Goal: Find specific page/section: Find specific page/section

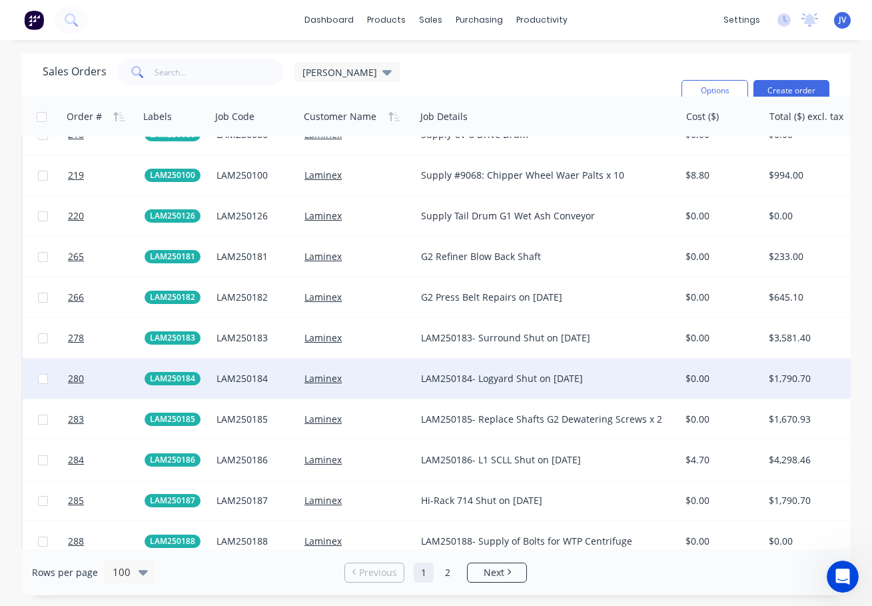
scroll to position [2725, 0]
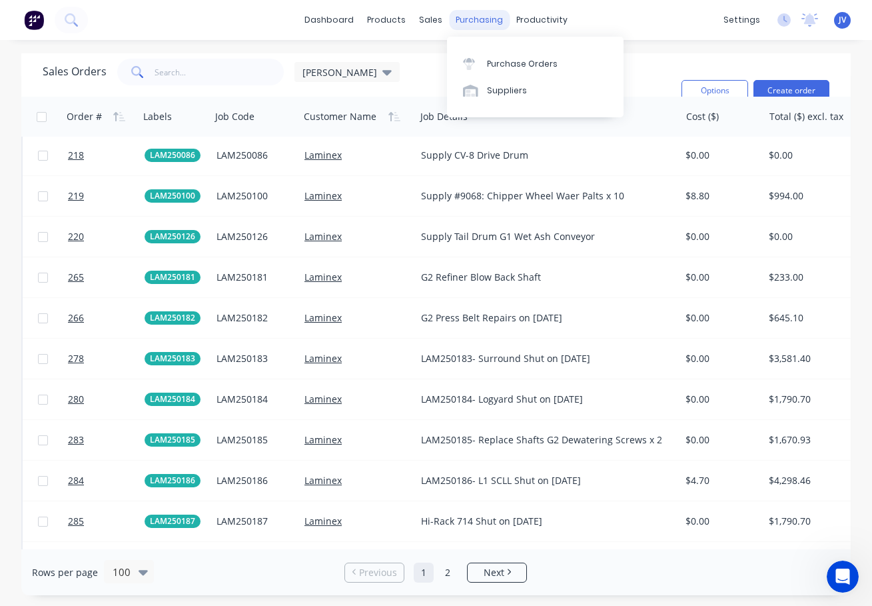
click at [476, 15] on div "purchasing" at bounding box center [479, 20] width 61 height 20
click at [502, 63] on div "Purchase Orders" at bounding box center [522, 64] width 71 height 12
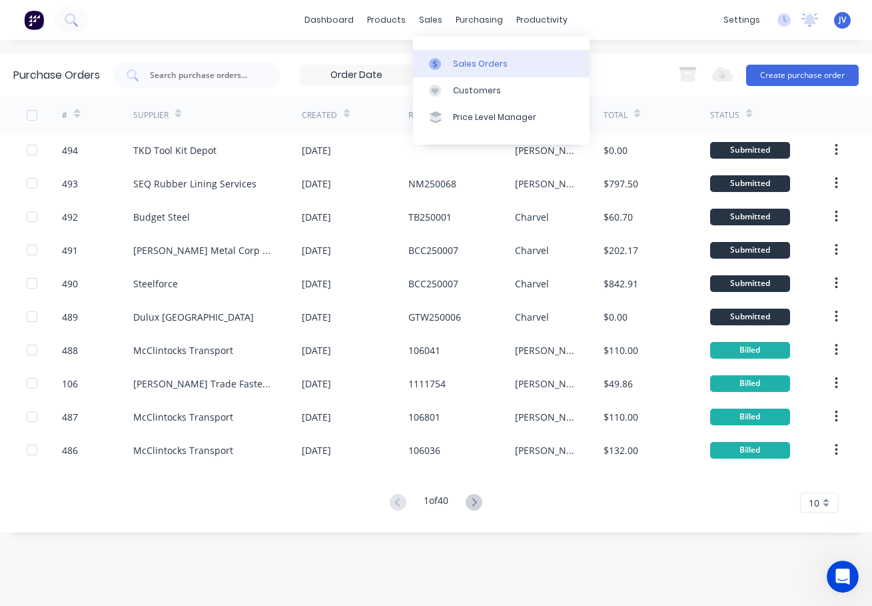
click at [464, 63] on div "Sales Orders" at bounding box center [480, 64] width 55 height 12
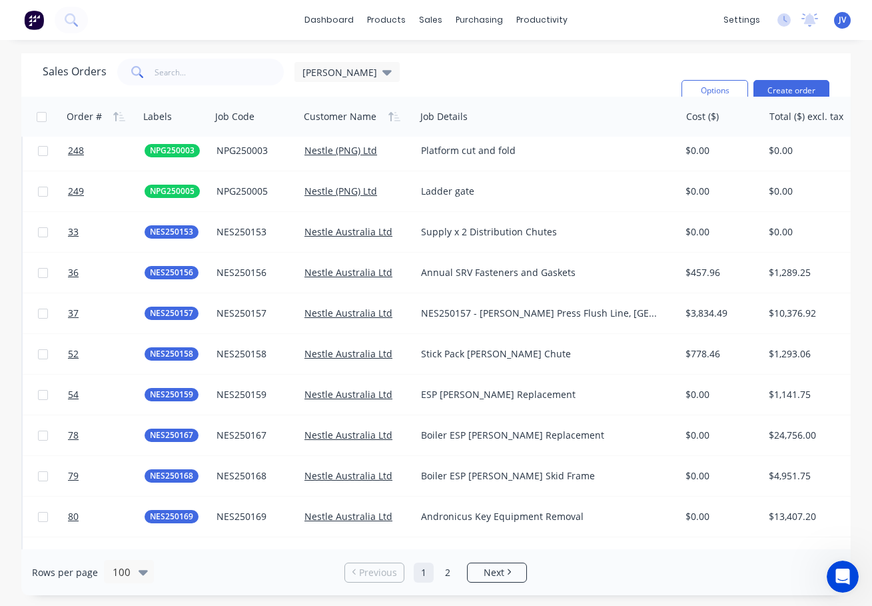
scroll to position [3658, 0]
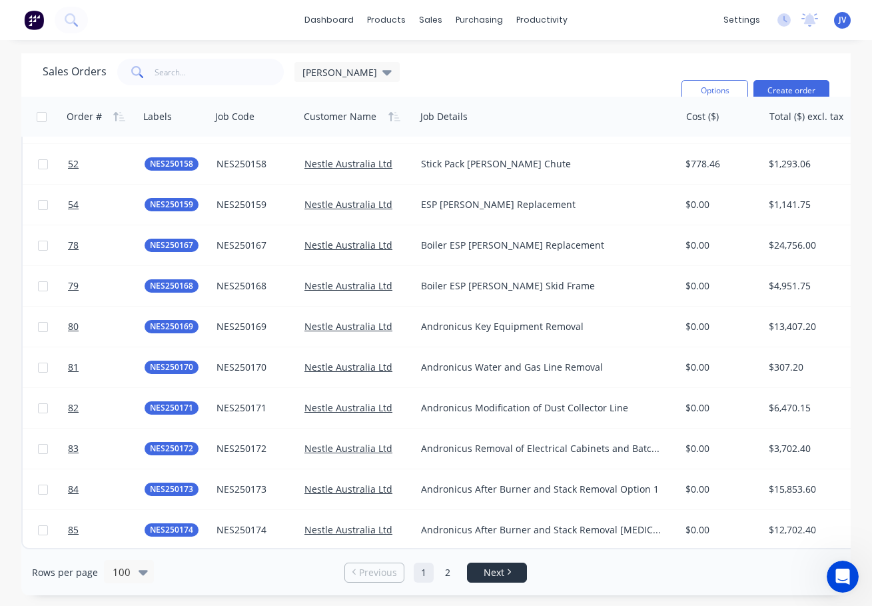
click at [502, 571] on span "Next" at bounding box center [494, 572] width 21 height 13
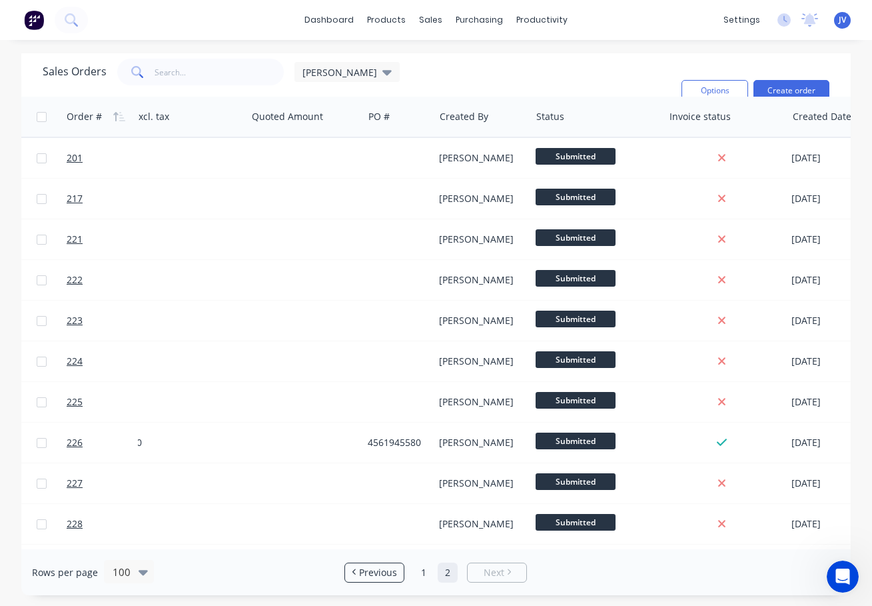
scroll to position [0, 730]
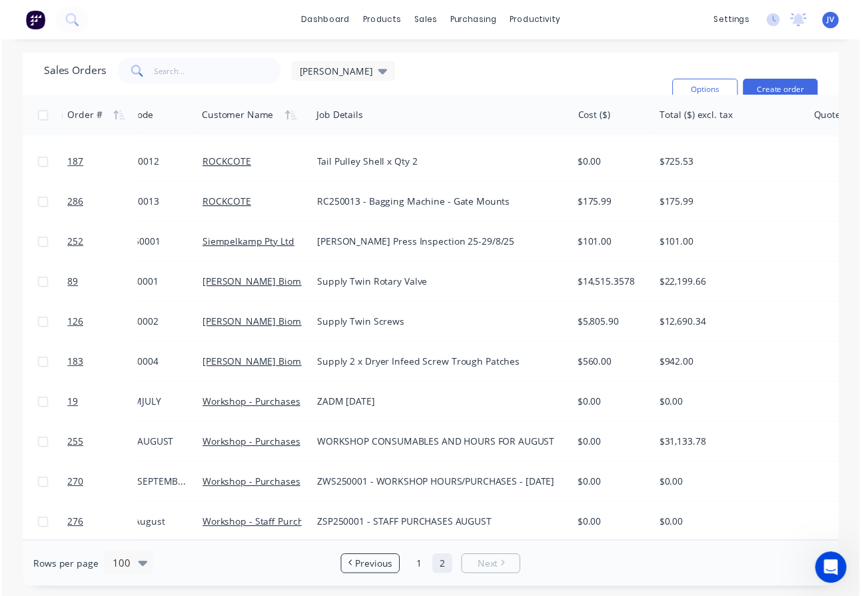
scroll to position [1707, 0]
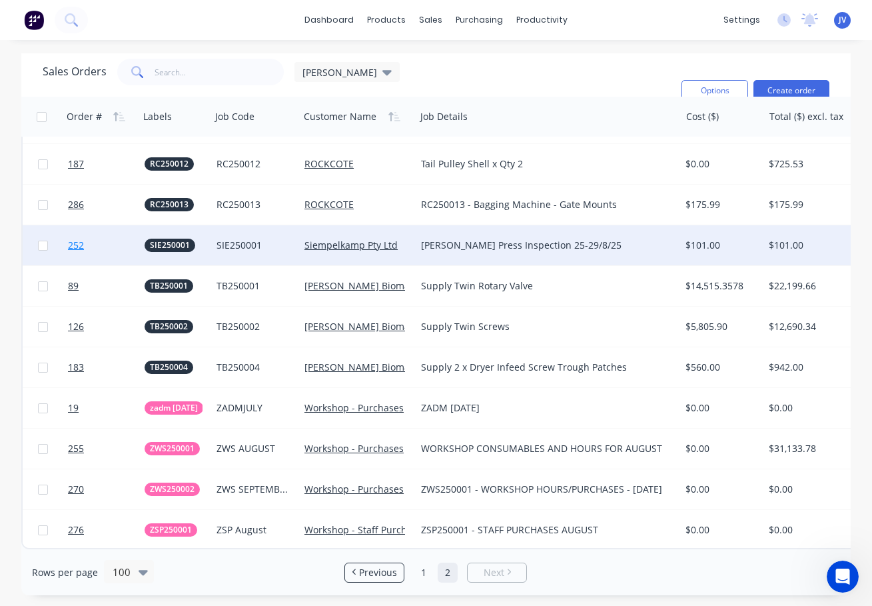
click at [74, 238] on span "252" at bounding box center [76, 244] width 16 height 13
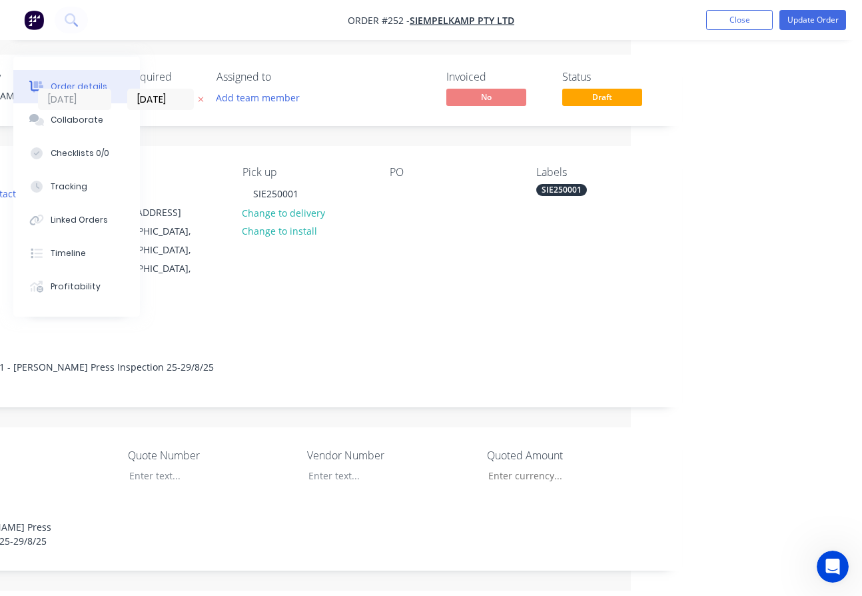
scroll to position [0, 231]
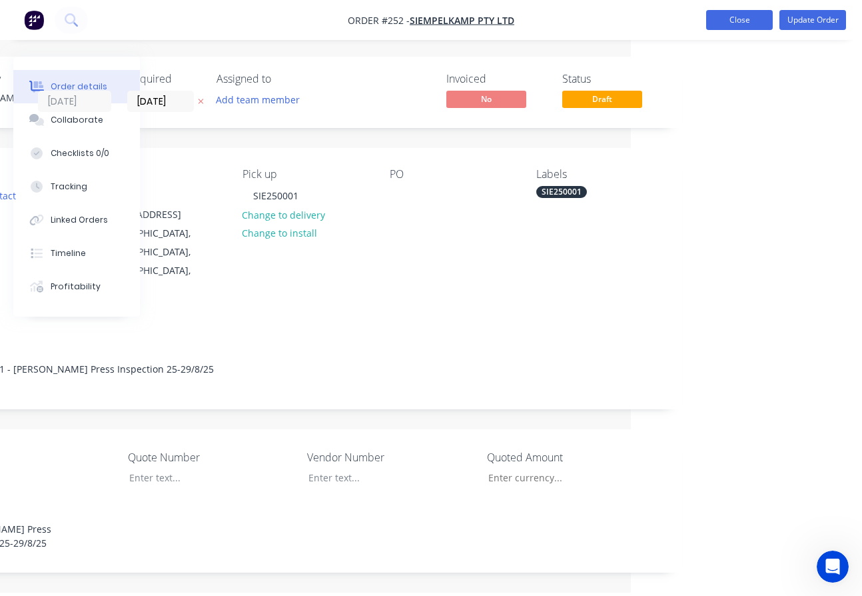
click at [738, 18] on button "Close" at bounding box center [739, 20] width 67 height 20
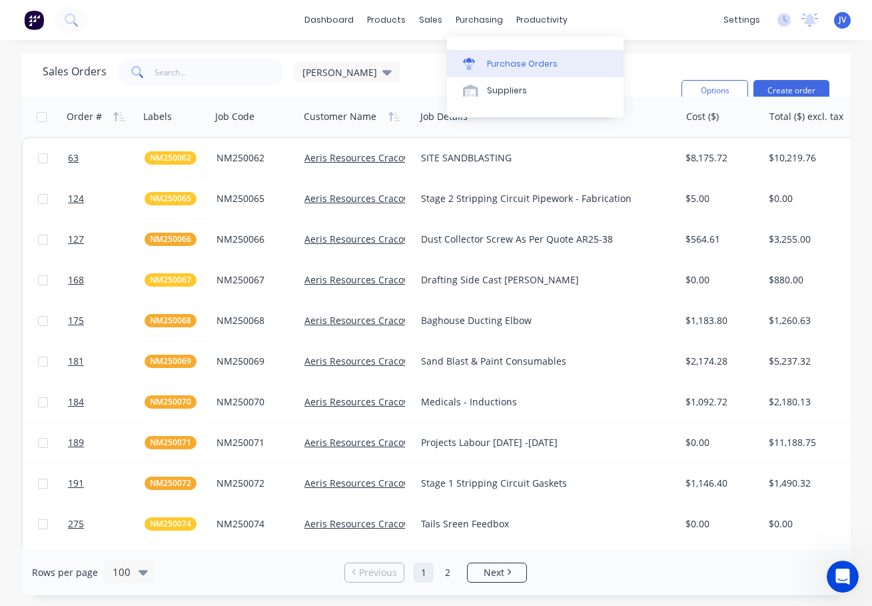
click at [503, 59] on div "Purchase Orders" at bounding box center [522, 64] width 71 height 12
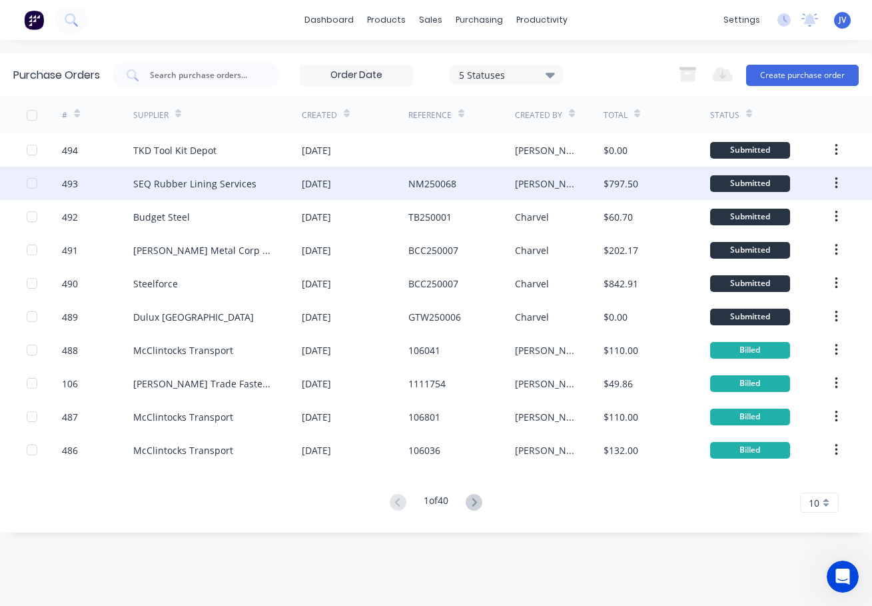
click at [67, 182] on div "493" at bounding box center [70, 184] width 16 height 14
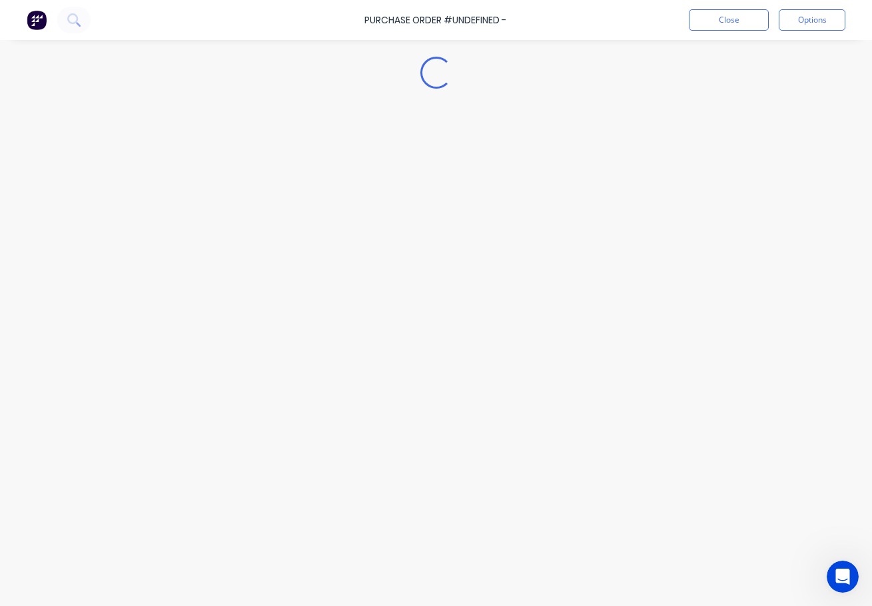
type textarea "x"
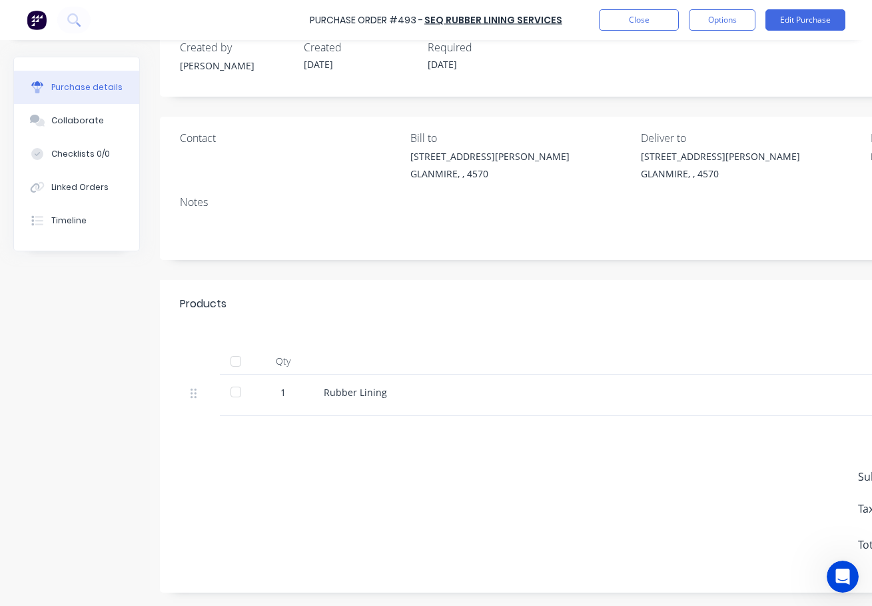
scroll to position [41, 0]
click at [640, 16] on button "Close" at bounding box center [639, 19] width 80 height 21
